Goal: Find specific page/section: Find specific page/section

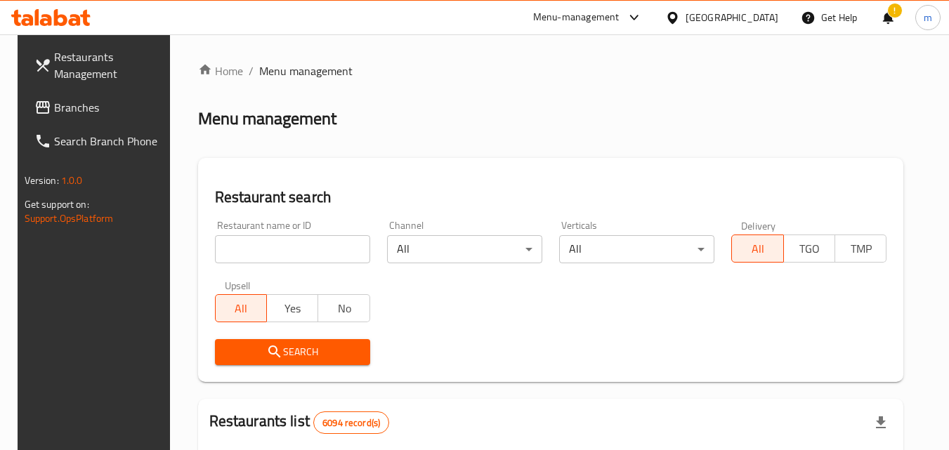
click at [767, 18] on div "[GEOGRAPHIC_DATA]" at bounding box center [732, 17] width 93 height 15
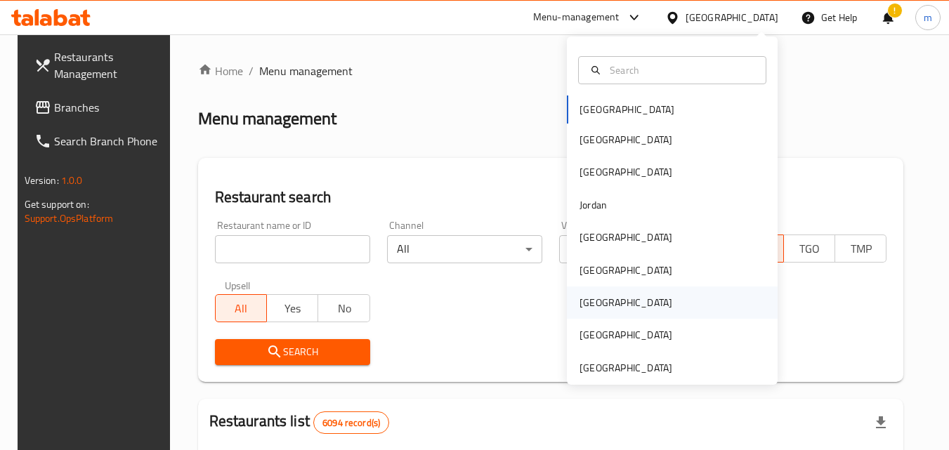
click at [599, 304] on div "Qatar" at bounding box center [626, 303] width 115 height 32
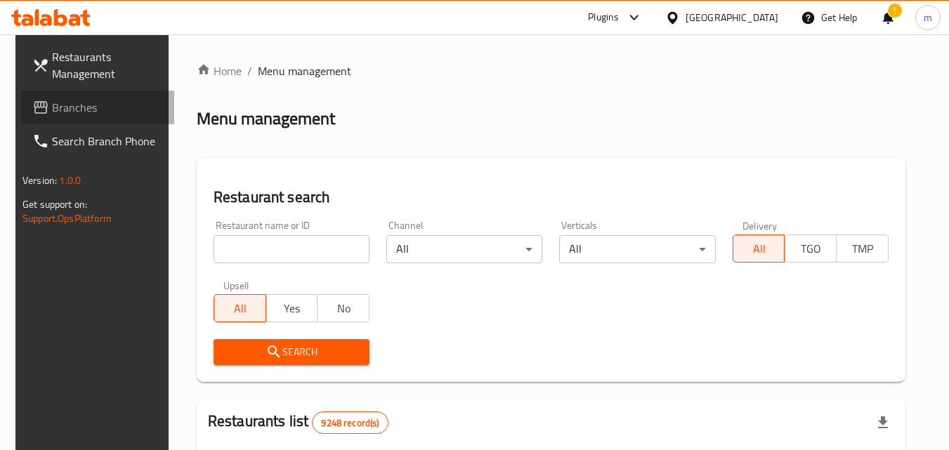
click at [63, 111] on span "Branches" at bounding box center [107, 107] width 111 height 17
